Goal: Information Seeking & Learning: Learn about a topic

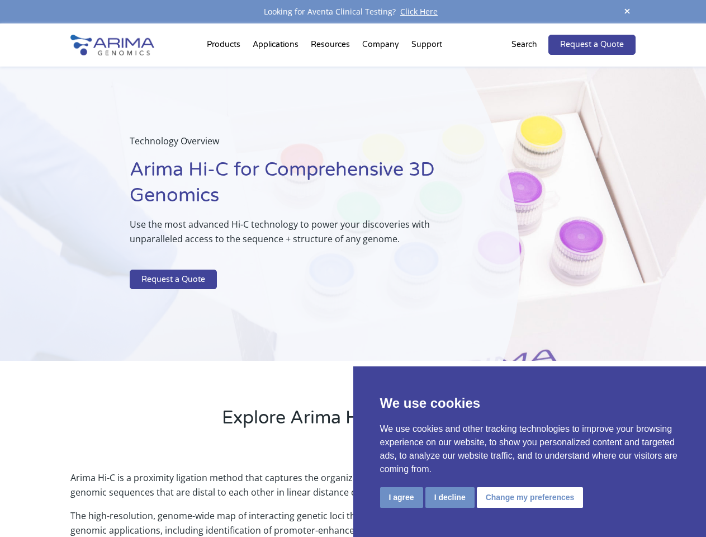
click at [353, 268] on p at bounding box center [297, 262] width 334 height 15
click at [401, 497] on button "I agree" at bounding box center [401, 497] width 43 height 21
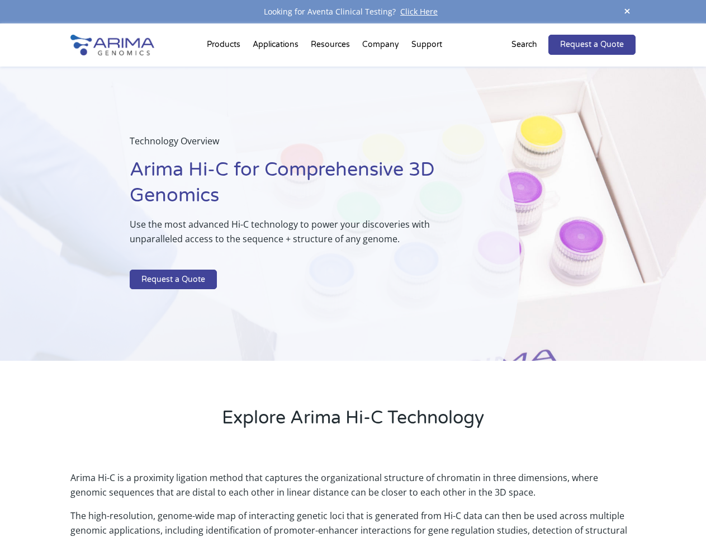
click at [449, 497] on p "Arima Hi-C is a proximity ligation method that captures the organizational stru…" at bounding box center [352, 489] width 564 height 38
click at [528, 497] on p "Arima Hi-C is a proximity ligation method that captures the organizational stru…" at bounding box center [352, 489] width 564 height 38
click at [627, 12] on span at bounding box center [627, 11] width 17 height 15
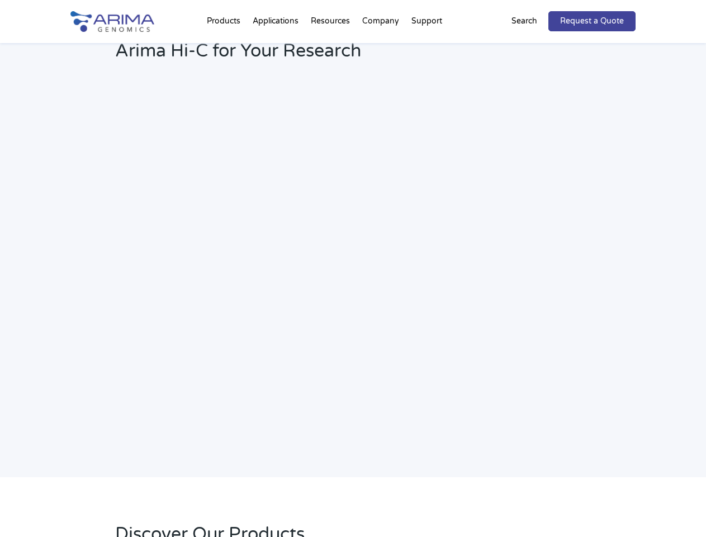
click at [381, 47] on h2 "Webinar: Hear More About the Benefits of Arima Hi-C for Your Research" at bounding box center [300, 42] width 371 height 59
click at [426, 47] on h2 "Webinar: Hear More About the Benefits of Arima Hi-C for Your Research" at bounding box center [300, 42] width 371 height 59
